Goal: Find specific page/section: Find specific page/section

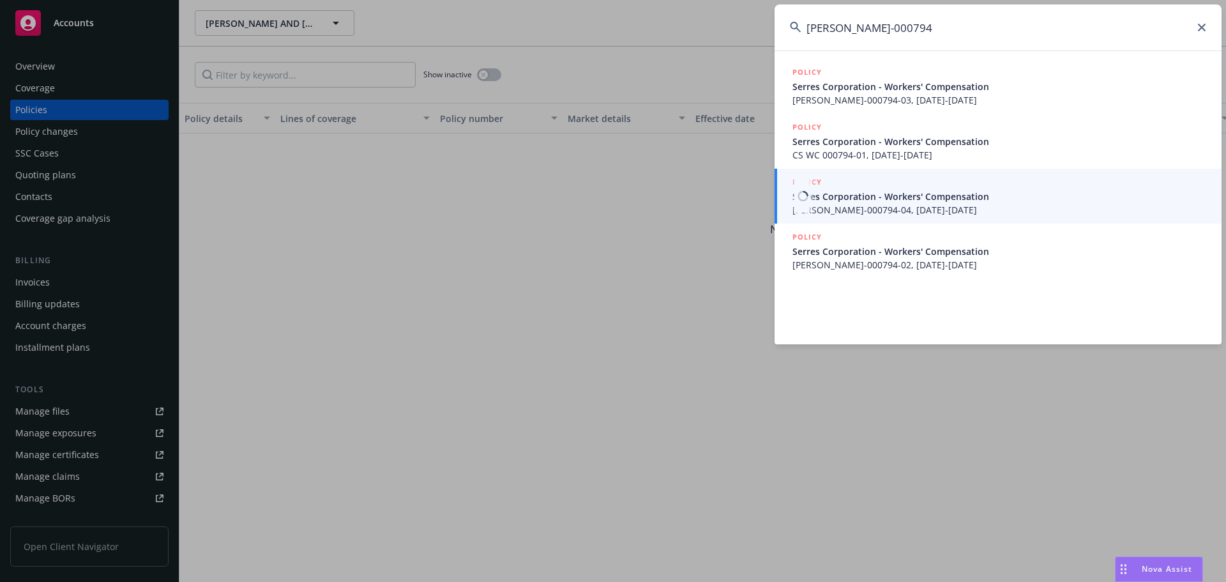
type input "[PERSON_NAME]-000794"
click at [858, 213] on span "[PERSON_NAME]-000794-04, [DATE]-[DATE]" at bounding box center [1000, 209] width 414 height 13
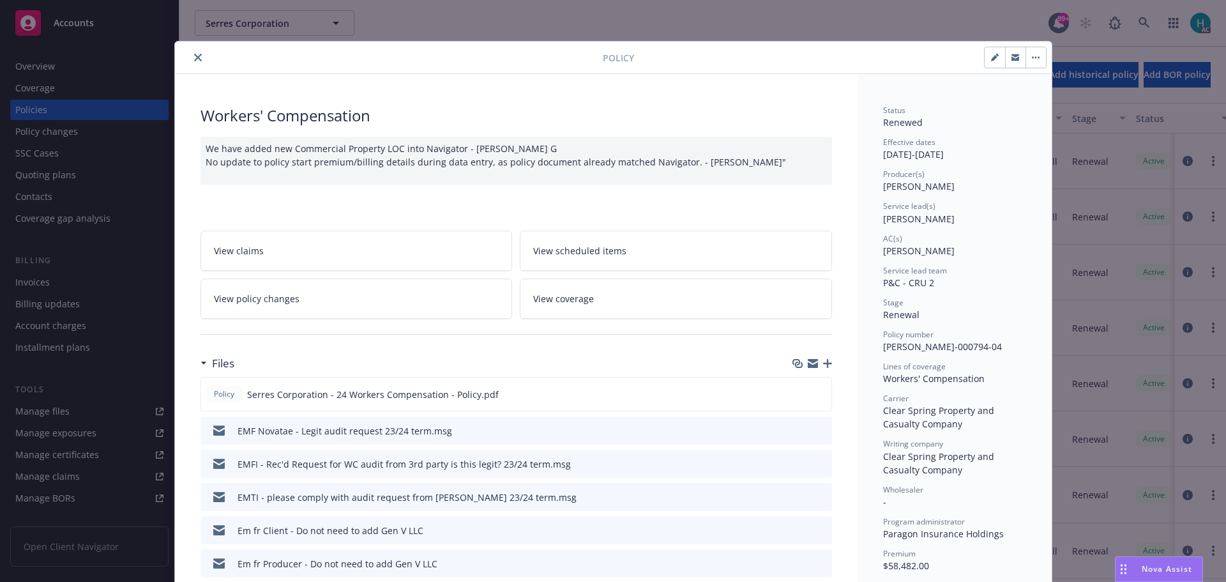
click at [190, 57] on button "close" at bounding box center [197, 57] width 15 height 15
